Goal: Contribute content: Add original content to the website for others to see

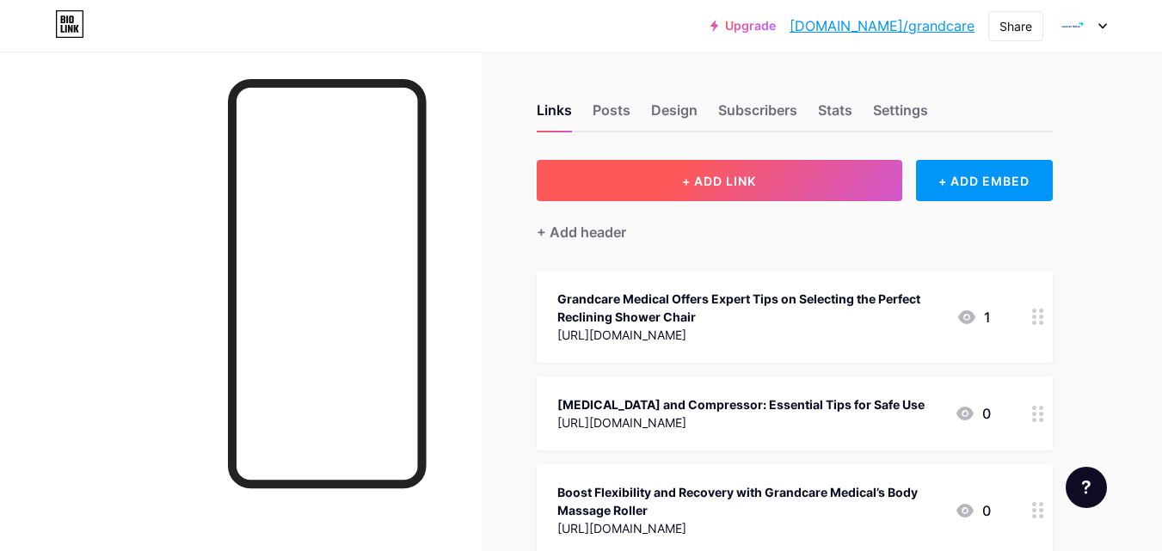
click at [696, 170] on button "+ ADD LINK" at bounding box center [720, 180] width 366 height 41
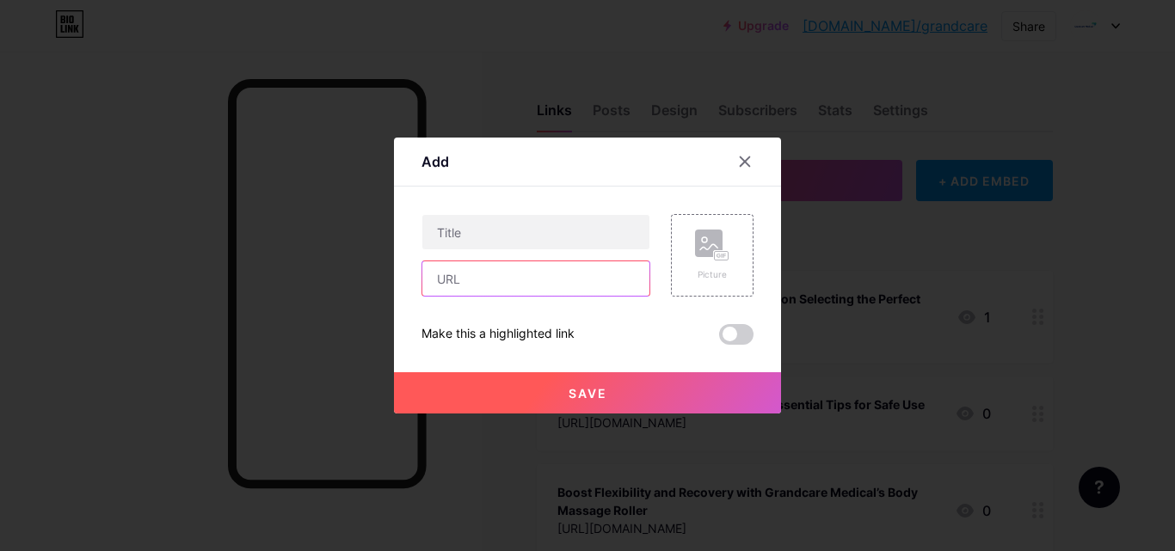
click at [509, 270] on input "text" at bounding box center [535, 278] width 227 height 34
paste input "[URL][DOMAIN_NAME]"
type input "[URL][DOMAIN_NAME]"
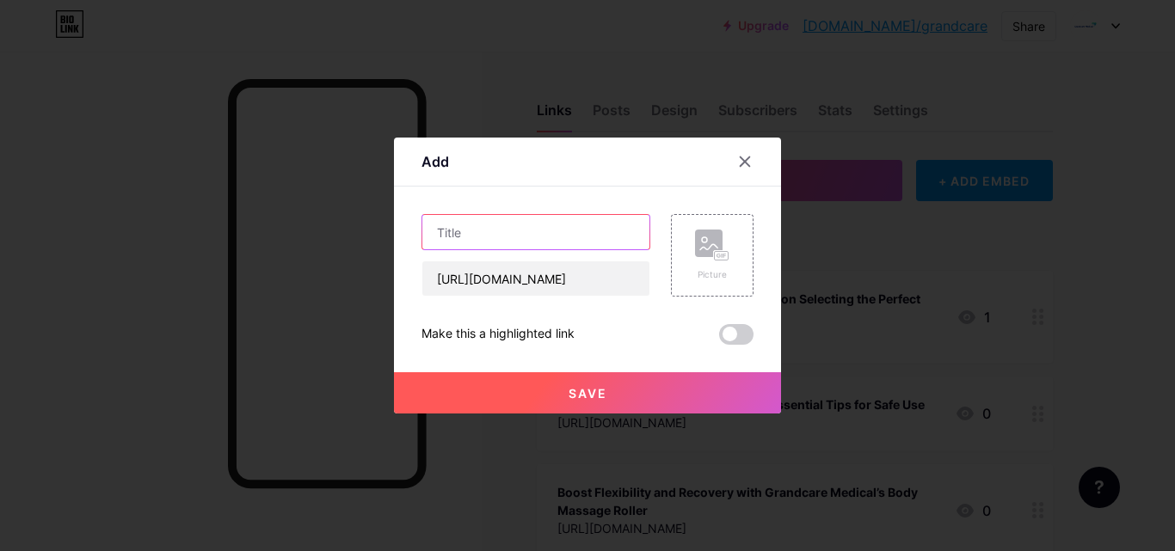
click at [529, 226] on input "text" at bounding box center [535, 232] width 227 height 34
paste input "Best Back Support Brace for Pain Relief – Explore Panoptic Plus at Grandcare Me…"
type input "Best Back Support Brace for Pain Relief – Explore Panoptic Plus at Grandcare Me…"
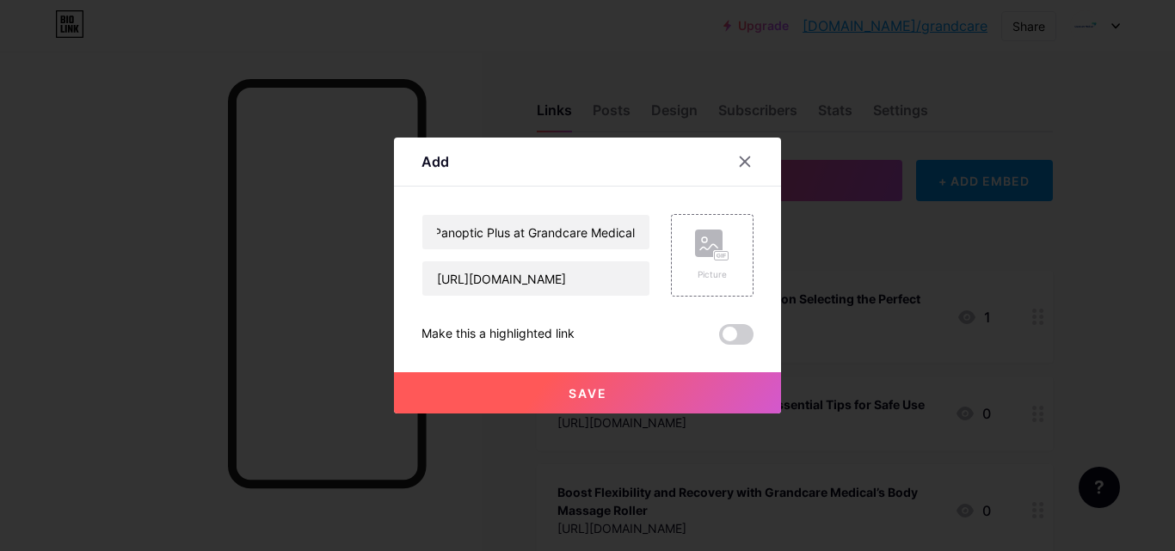
click at [583, 393] on span "Save" at bounding box center [587, 393] width 39 height 15
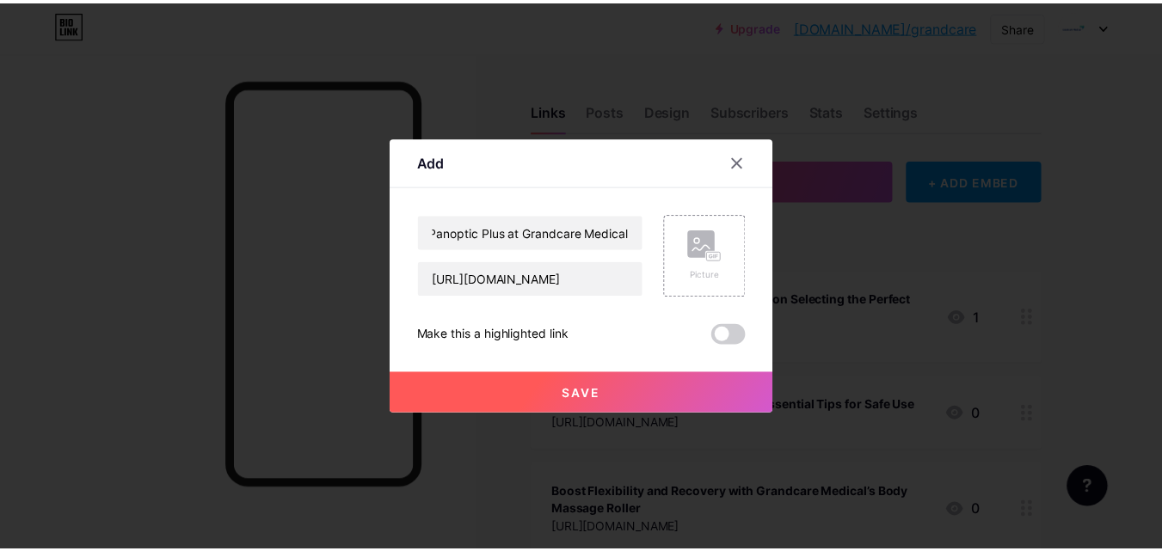
scroll to position [0, 0]
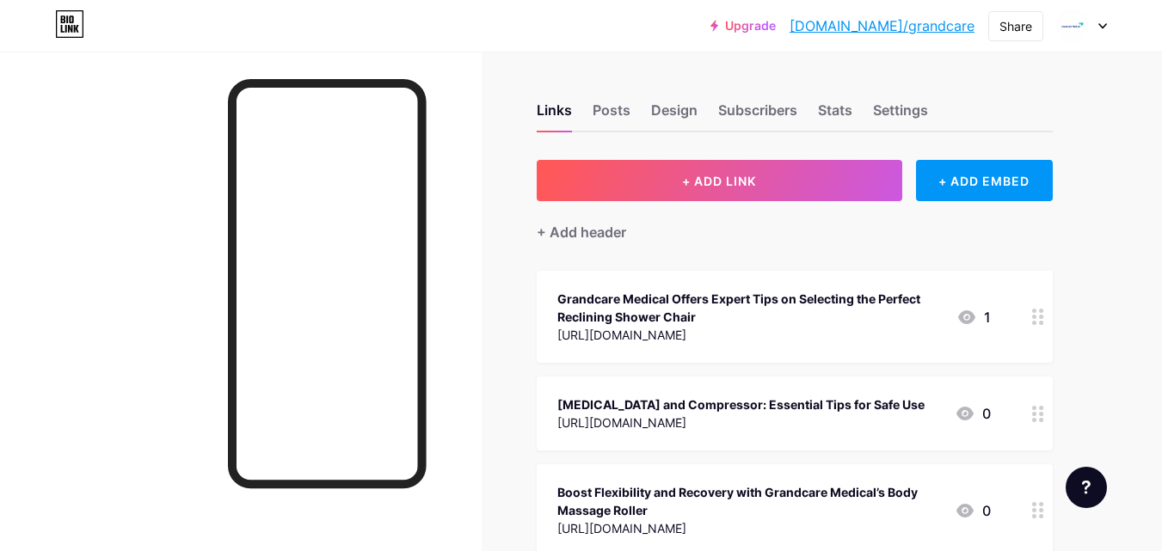
drag, startPoint x: 210, startPoint y: 3, endPoint x: 968, endPoint y: 318, distance: 820.5
click at [968, 318] on icon at bounding box center [966, 317] width 21 height 21
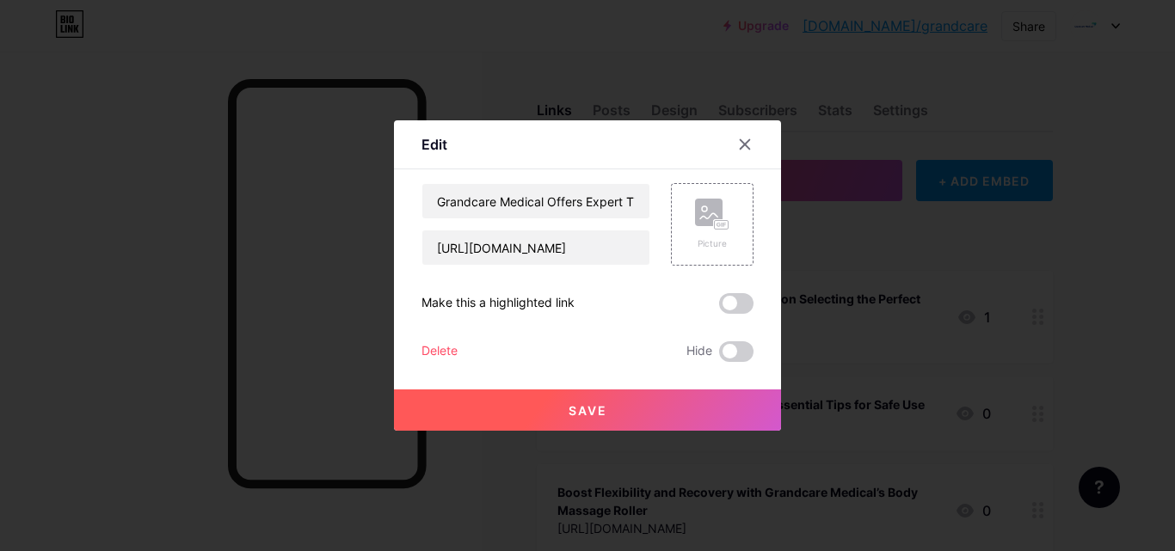
click at [968, 318] on div at bounding box center [587, 275] width 1175 height 551
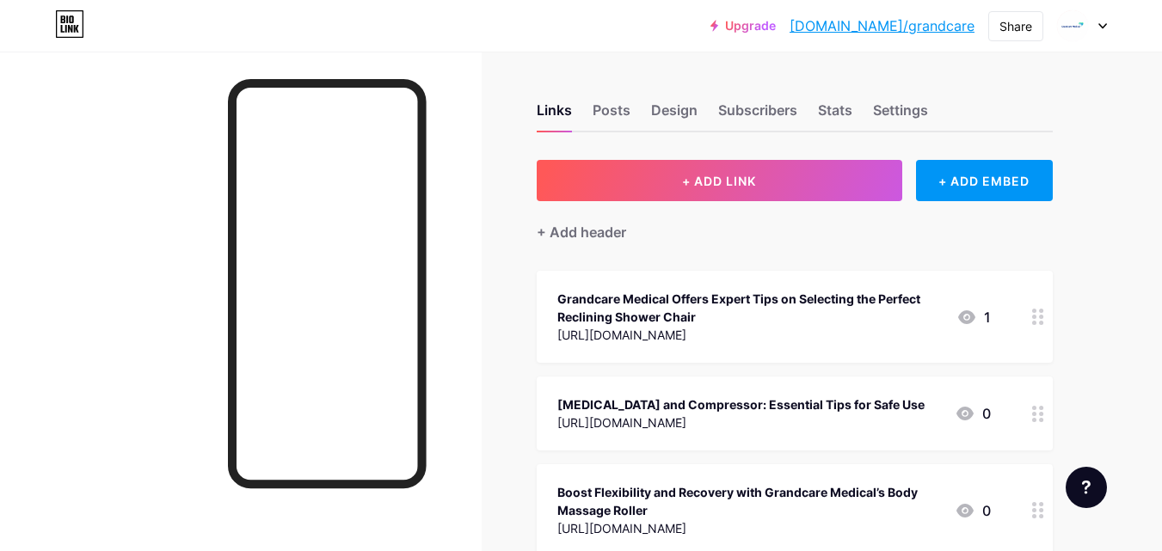
click at [967, 309] on icon at bounding box center [966, 317] width 21 height 21
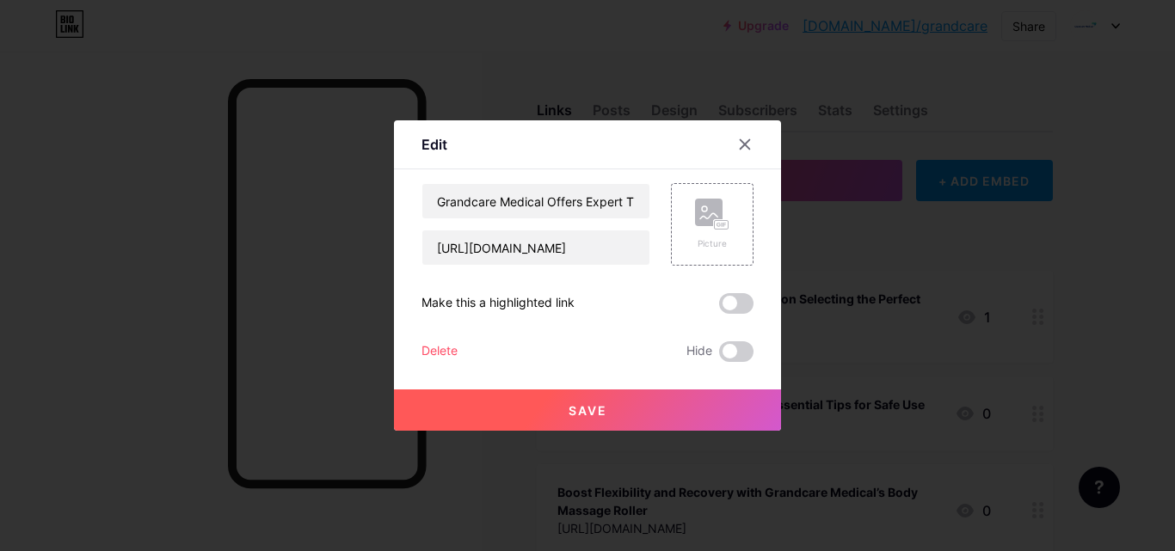
click at [737, 305] on span at bounding box center [736, 303] width 34 height 21
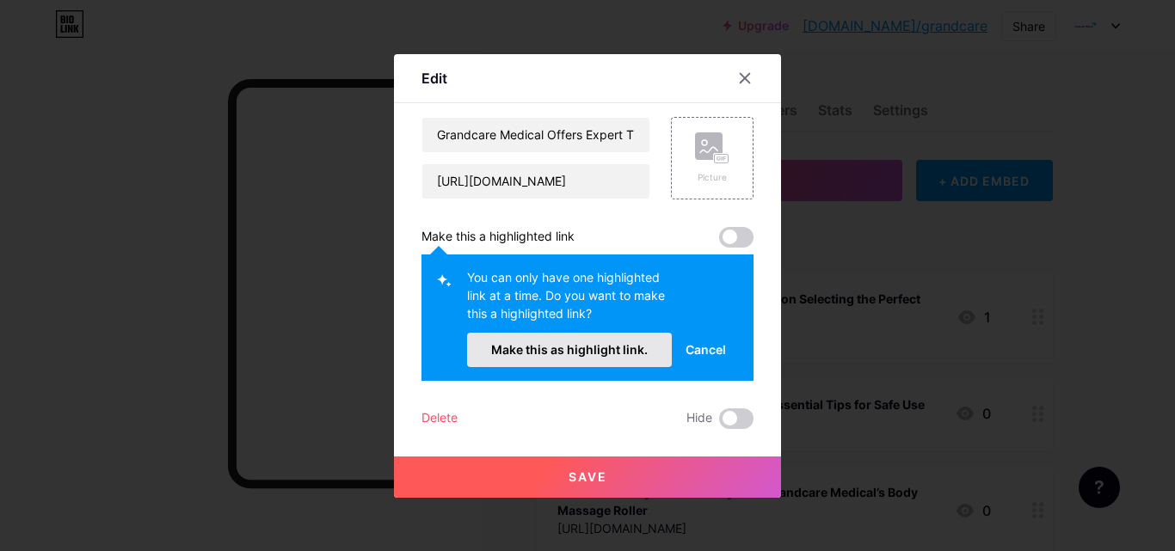
click at [626, 355] on span "Make this as highlight link." at bounding box center [569, 349] width 157 height 15
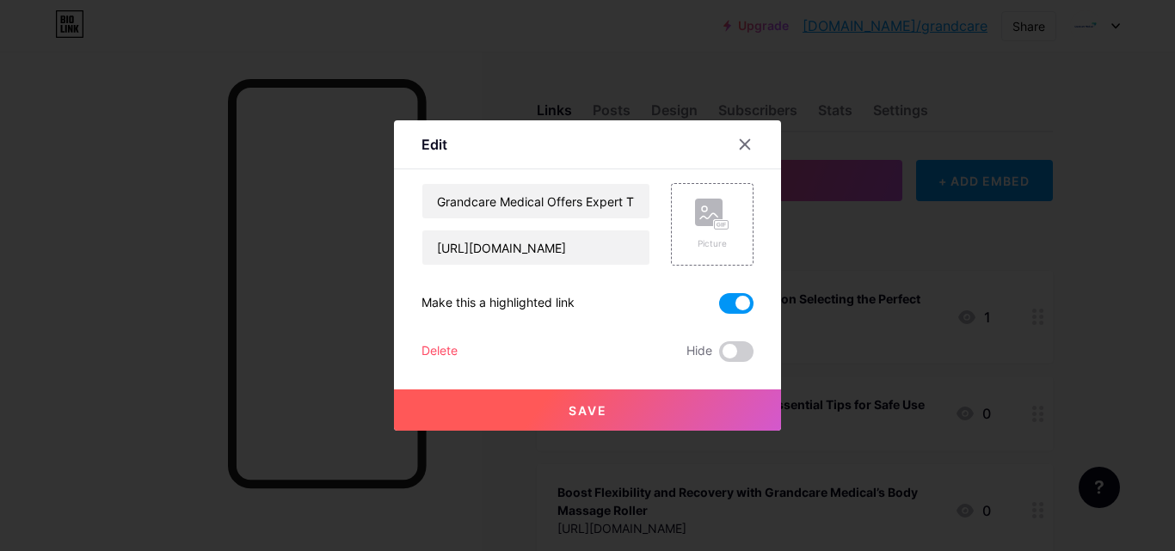
click at [845, 349] on div at bounding box center [587, 275] width 1175 height 551
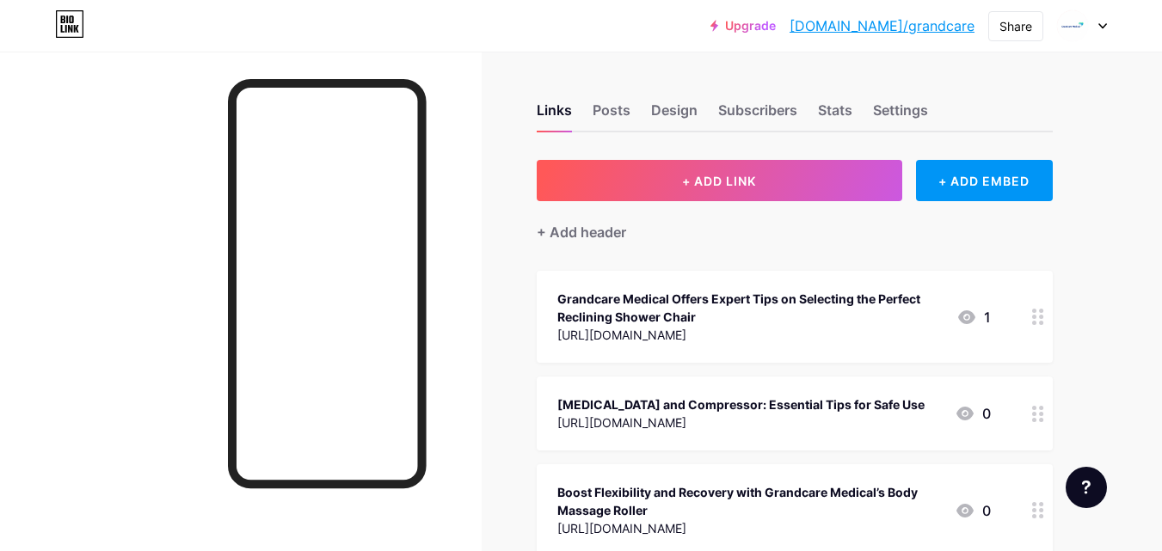
click at [759, 295] on div "Grandcare Medical Offers Expert Tips on Selecting the Perfect Reclining Shower …" at bounding box center [749, 308] width 385 height 36
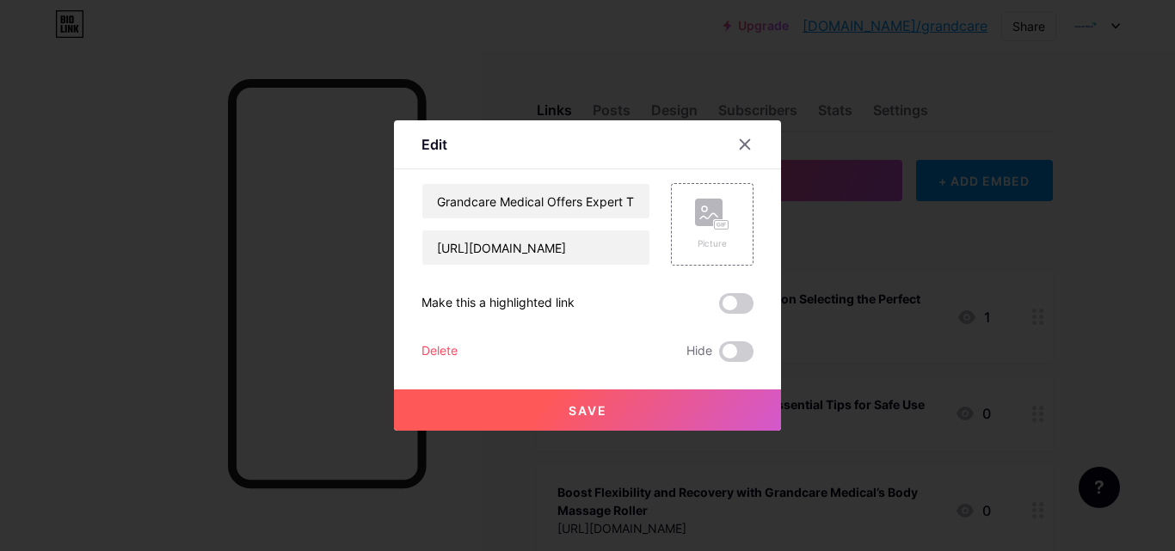
click at [780, 298] on div "Edit Content YouTube Play YouTube video without leaving your page. ADD Vimeo Pl…" at bounding box center [587, 275] width 387 height 310
click at [748, 149] on icon at bounding box center [744, 144] width 9 height 9
